Goal: Information Seeking & Learning: Stay updated

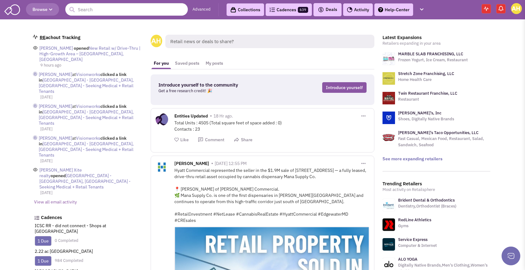
click at [55, 199] on link "View all email activity" at bounding box center [55, 202] width 43 height 6
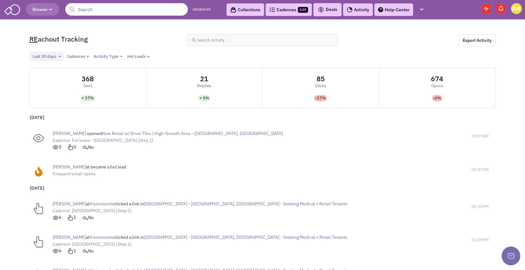
select select
click at [74, 165] on span "[PERSON_NAME]" at bounding box center [69, 167] width 33 height 6
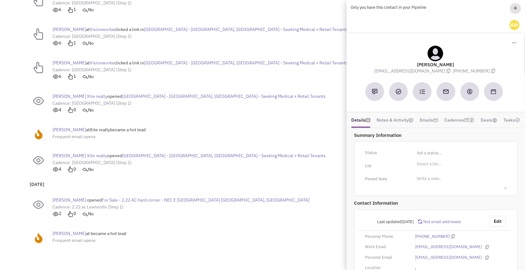
scroll to position [208, 0]
click at [63, 235] on span "[PERSON_NAME]" at bounding box center [69, 234] width 33 height 6
click at [424, 168] on span "Lewisville contacts" at bounding box center [433, 166] width 30 height 6
click at [0, 0] on select "Select a list... [GEOGRAPHIC_DATA] contacts" at bounding box center [0, 0] width 0 height 0
click at [424, 168] on span "Lewisville contacts" at bounding box center [433, 166] width 30 height 6
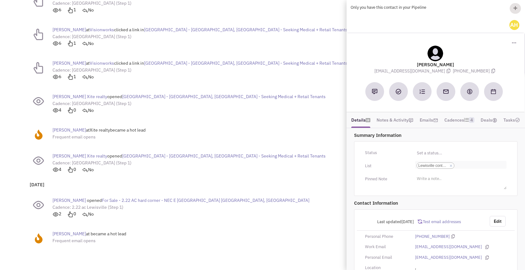
click at [0, 0] on select "Select a list... [GEOGRAPHIC_DATA] contacts" at bounding box center [0, 0] width 0 height 0
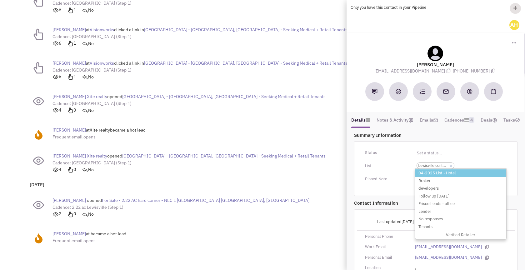
click at [391, 158] on div "Status" at bounding box center [386, 153] width 50 height 10
click at [301, 187] on div "[DATE] [PERSON_NAME] opened For Sale - 2.22 AC hard corner - NEC E [GEOGRAPHIC_…" at bounding box center [262, 215] width 471 height 69
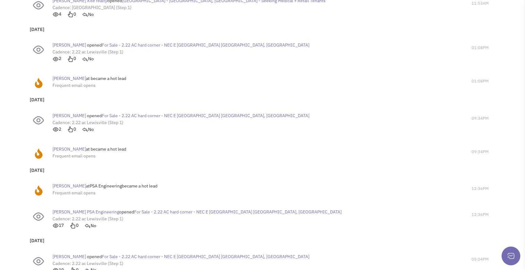
scroll to position [369, 0]
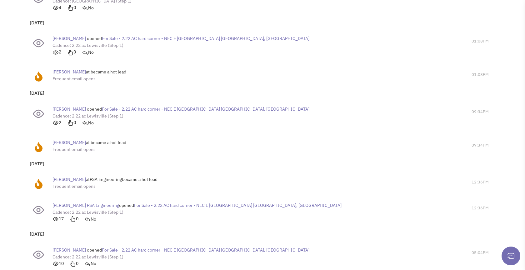
click at [78, 141] on span "[PERSON_NAME]" at bounding box center [69, 143] width 33 height 6
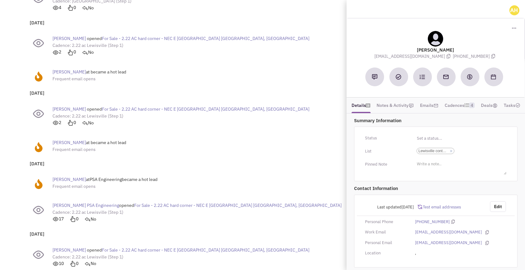
scroll to position [21, 0]
click at [426, 153] on span "Lewisville contacts" at bounding box center [433, 150] width 30 height 6
click at [0, 0] on select "Select a list... [GEOGRAPHIC_DATA] contacts" at bounding box center [0, 0] width 0 height 0
click at [426, 153] on span "Lewisville contacts" at bounding box center [433, 150] width 30 height 6
click at [0, 0] on select "Select a list... [GEOGRAPHIC_DATA] contacts" at bounding box center [0, 0] width 0 height 0
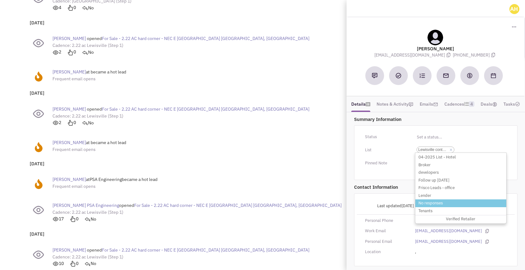
scroll to position [24, 0]
click at [442, 148] on span "Lewisville contacts" at bounding box center [433, 150] width 30 height 6
click at [0, 0] on select "Select a list... [GEOGRAPHIC_DATA] contacts" at bounding box center [0, 0] width 0 height 0
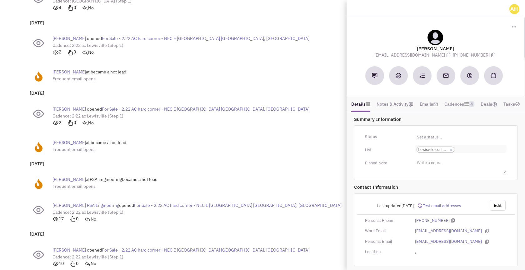
click at [441, 151] on span "Lewisville contacts" at bounding box center [433, 150] width 30 height 6
click at [0, 0] on select "Select a list... [GEOGRAPHIC_DATA] contacts" at bounding box center [0, 0] width 0 height 0
click at [441, 151] on span "Lewisville contacts" at bounding box center [433, 150] width 30 height 6
click at [0, 0] on select "Select a list... [GEOGRAPHIC_DATA] contacts" at bounding box center [0, 0] width 0 height 0
click at [438, 151] on span "Lewisville contacts" at bounding box center [433, 150] width 30 height 6
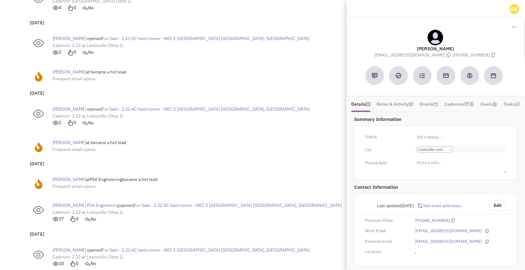
click at [0, 0] on select "Select a list... [GEOGRAPHIC_DATA] contacts" at bounding box center [0, 0] width 0 height 0
click at [438, 151] on span "Lewisville contacts" at bounding box center [433, 150] width 30 height 6
click at [0, 0] on select "Select a list... [GEOGRAPHIC_DATA] contacts" at bounding box center [0, 0] width 0 height 0
click at [424, 151] on span "Lewisville contacts" at bounding box center [433, 150] width 30 height 6
click at [0, 0] on select "Select a list... [GEOGRAPHIC_DATA] contacts" at bounding box center [0, 0] width 0 height 0
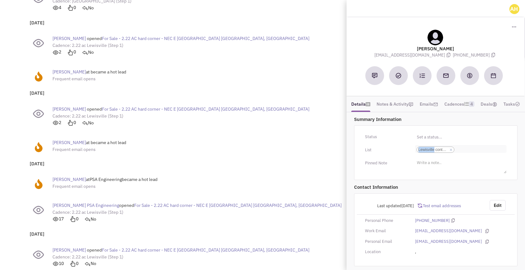
click at [424, 151] on span "Lewisville contacts" at bounding box center [433, 150] width 30 height 6
click at [0, 0] on select "Select a list... [GEOGRAPHIC_DATA] contacts" at bounding box center [0, 0] width 0 height 0
click at [424, 151] on span "Lewisville contacts" at bounding box center [433, 150] width 30 height 6
click at [0, 0] on select "Select a list... [GEOGRAPHIC_DATA] contacts" at bounding box center [0, 0] width 0 height 0
click at [395, 150] on div "List" at bounding box center [386, 150] width 50 height 10
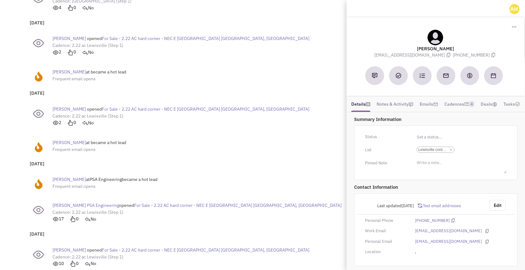
click at [271, 136] on div "[PERSON_NAME] at became a hot lead Frequent email opens" at bounding box center [224, 146] width 384 height 20
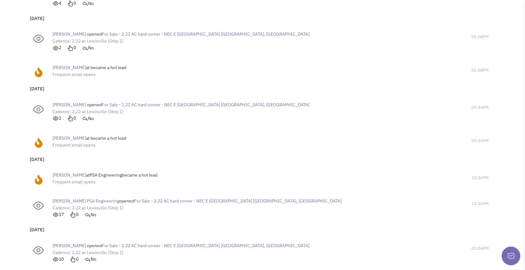
scroll to position [374, 0]
click at [65, 65] on span "[PERSON_NAME]" at bounding box center [69, 68] width 33 height 6
